Goal: Information Seeking & Learning: Learn about a topic

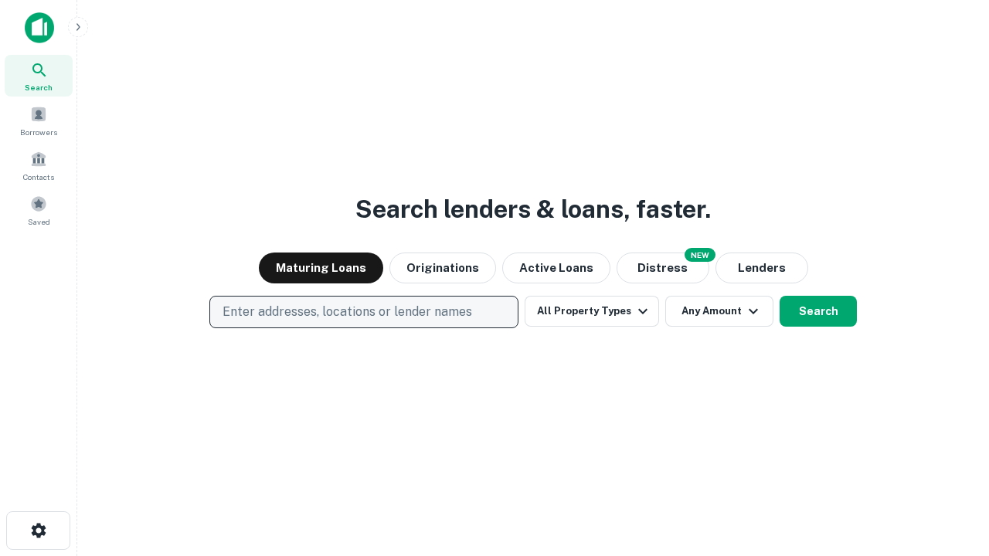
click at [363, 312] on p "Enter addresses, locations or lender names" at bounding box center [348, 312] width 250 height 19
type input "**********"
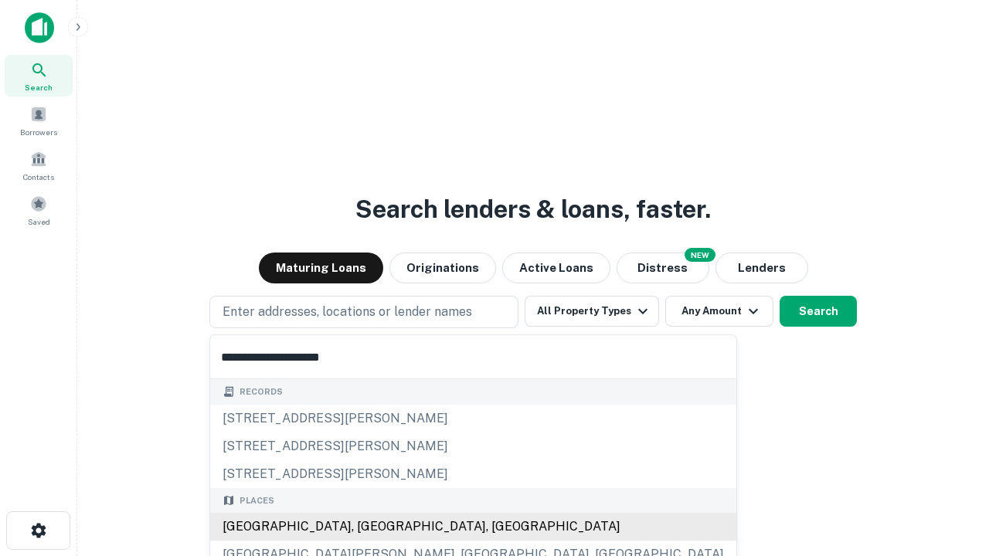
click at [369, 527] on div "[GEOGRAPHIC_DATA], [GEOGRAPHIC_DATA], [GEOGRAPHIC_DATA]" at bounding box center [473, 527] width 526 height 28
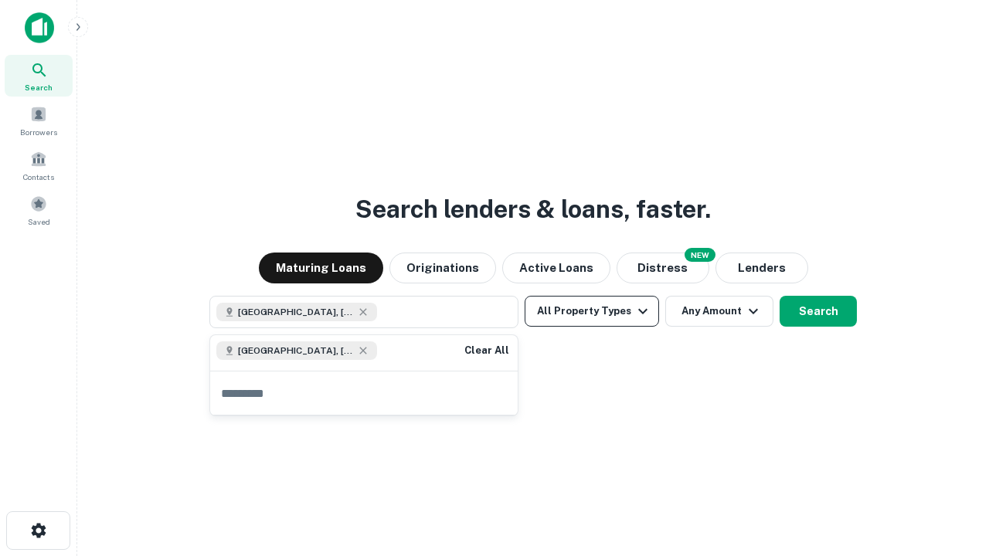
click at [592, 311] on button "All Property Types" at bounding box center [592, 311] width 134 height 31
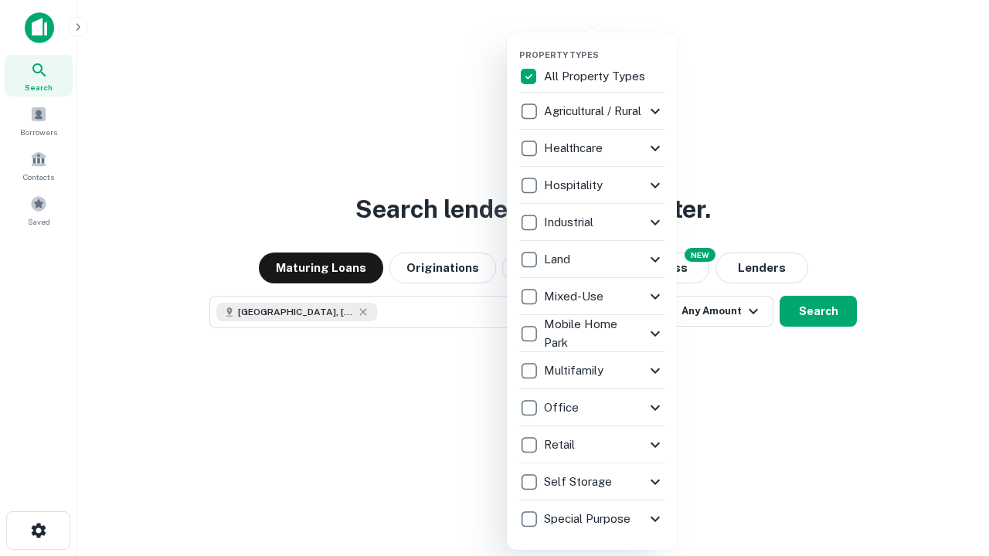
click at [604, 45] on button "button" at bounding box center [604, 45] width 170 height 1
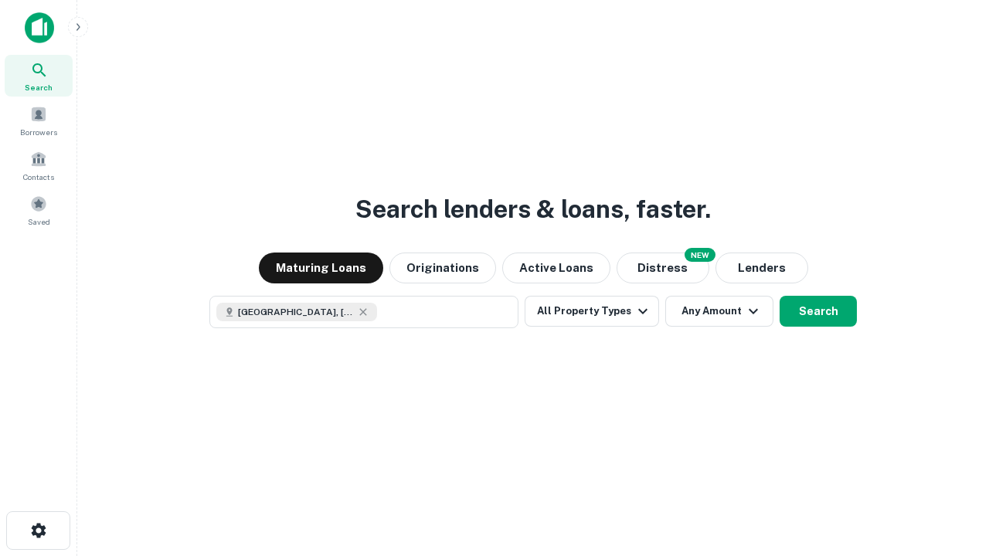
scroll to position [25, 0]
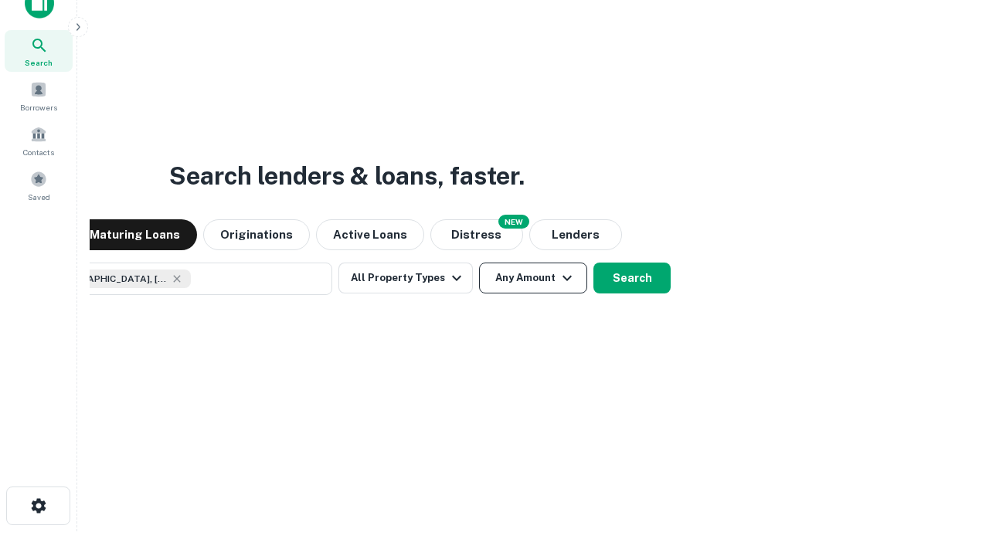
click at [479, 263] on button "Any Amount" at bounding box center [533, 278] width 108 height 31
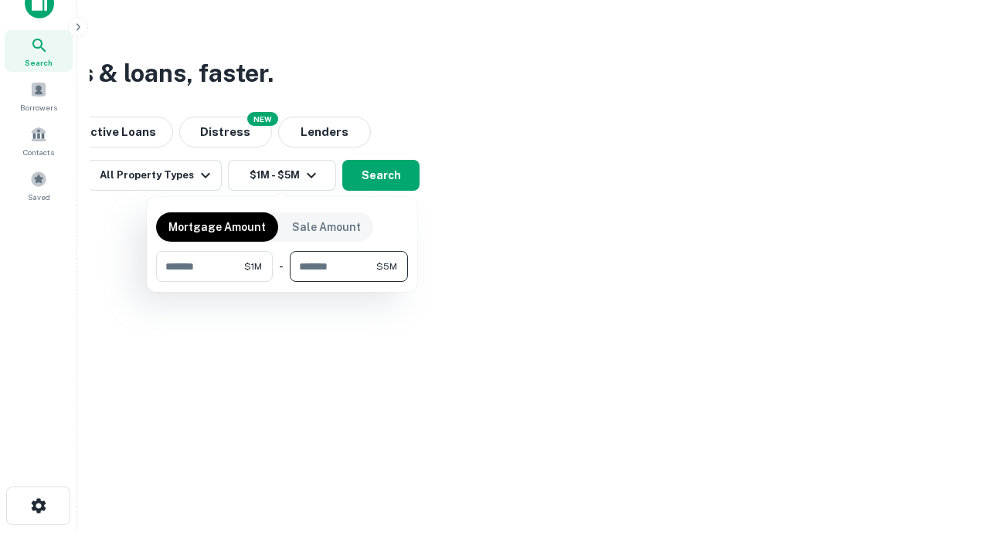
type input "*******"
click at [282, 282] on button "button" at bounding box center [282, 282] width 252 height 1
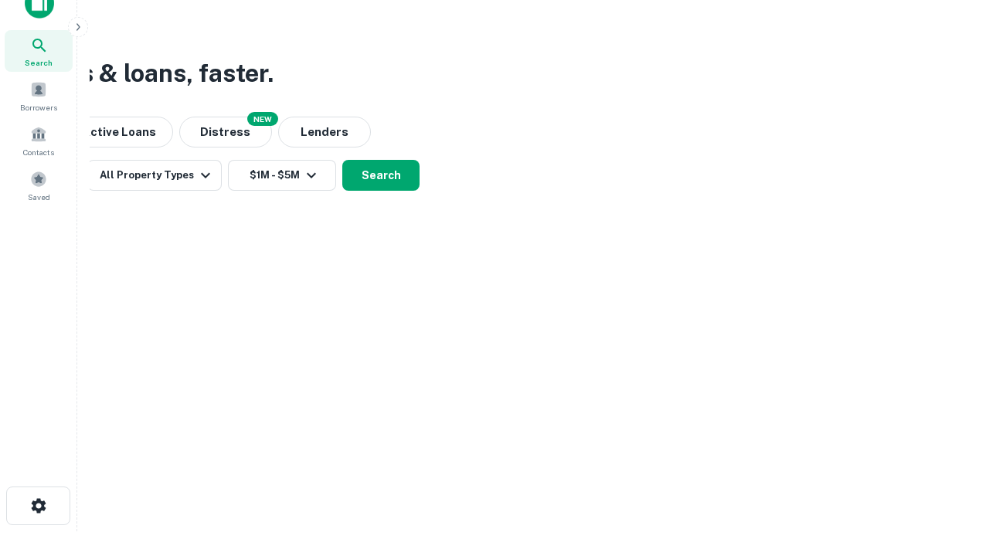
scroll to position [25, 0]
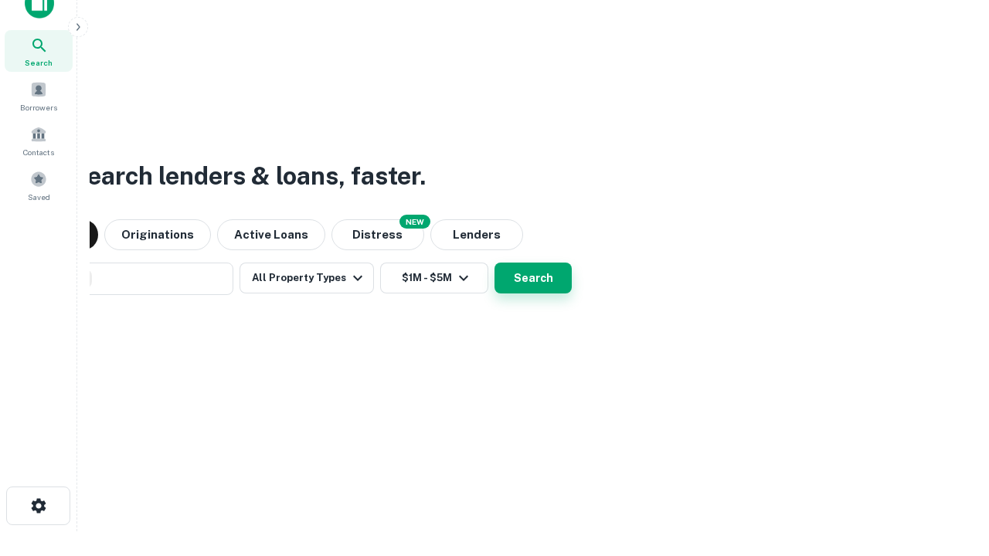
click at [494, 263] on button "Search" at bounding box center [532, 278] width 77 height 31
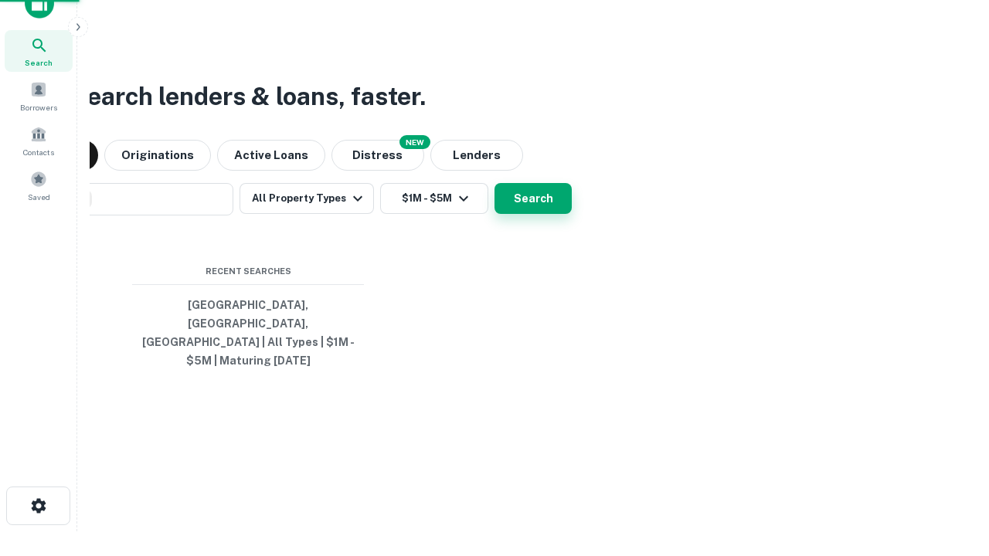
scroll to position [50, 437]
